Goal: Task Accomplishment & Management: Use online tool/utility

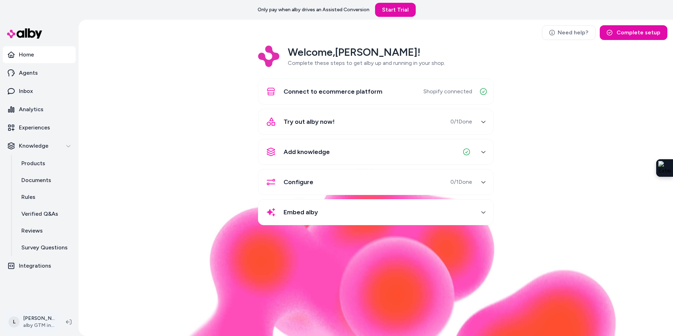
click at [29, 324] on html "Only pay when alby drives an Assisted Conversion Start Trial Home Agents Inbox …" at bounding box center [336, 168] width 673 height 336
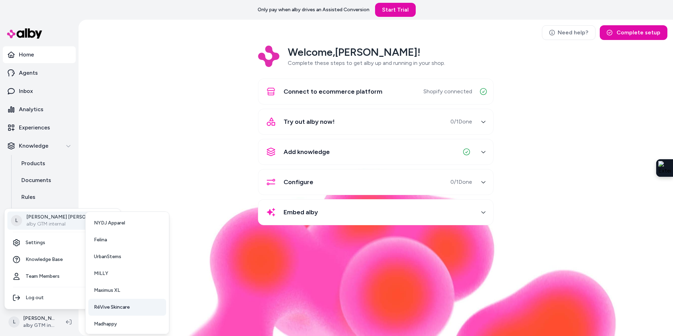
scroll to position [18, 0]
click at [113, 320] on span "Madhappy" at bounding box center [105, 322] width 23 height 7
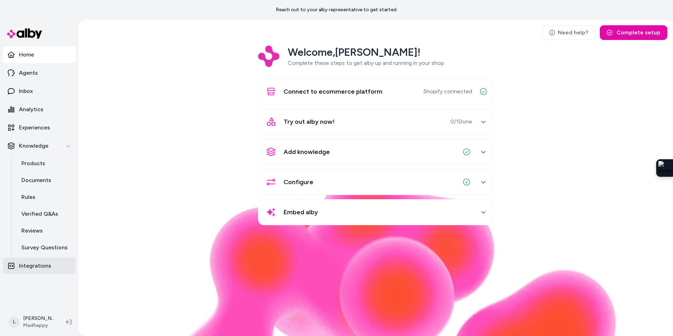
click at [40, 266] on p "Integrations" at bounding box center [35, 266] width 32 height 8
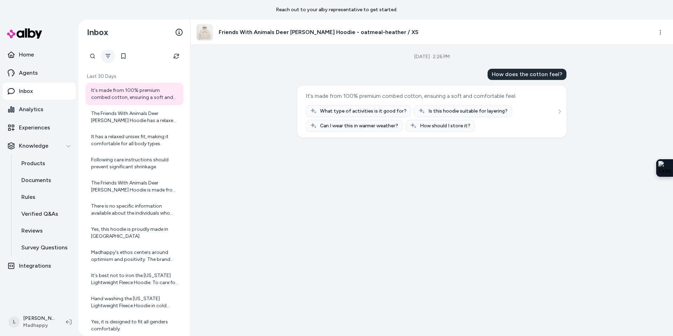
click at [104, 54] on button "Filter" at bounding box center [108, 56] width 14 height 14
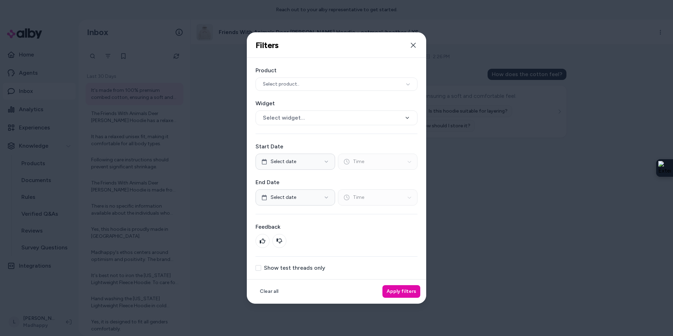
click at [256, 266] on button "Show test threads only" at bounding box center [259, 268] width 6 height 6
click at [399, 291] on button "Apply filters" at bounding box center [402, 291] width 38 height 13
